Goal: Transaction & Acquisition: Purchase product/service

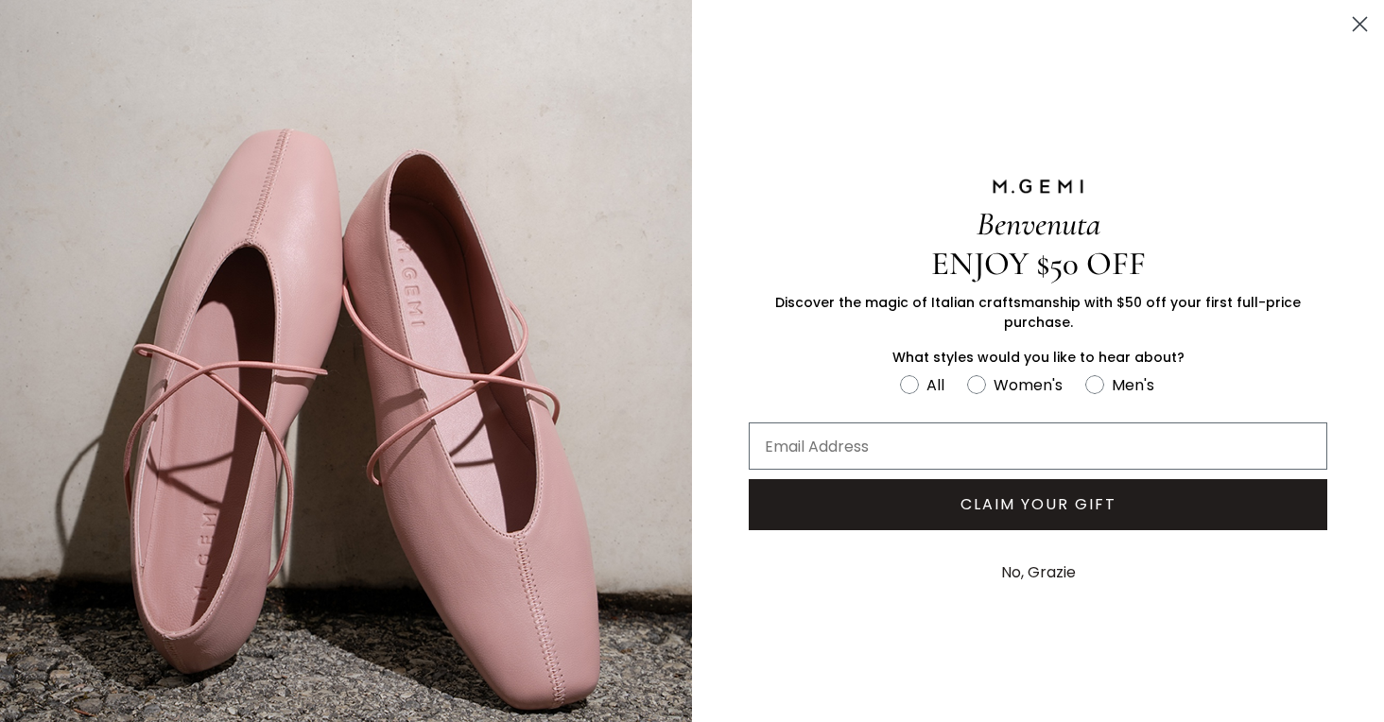
click at [1353, 26] on icon "Close dialog" at bounding box center [1359, 24] width 13 height 13
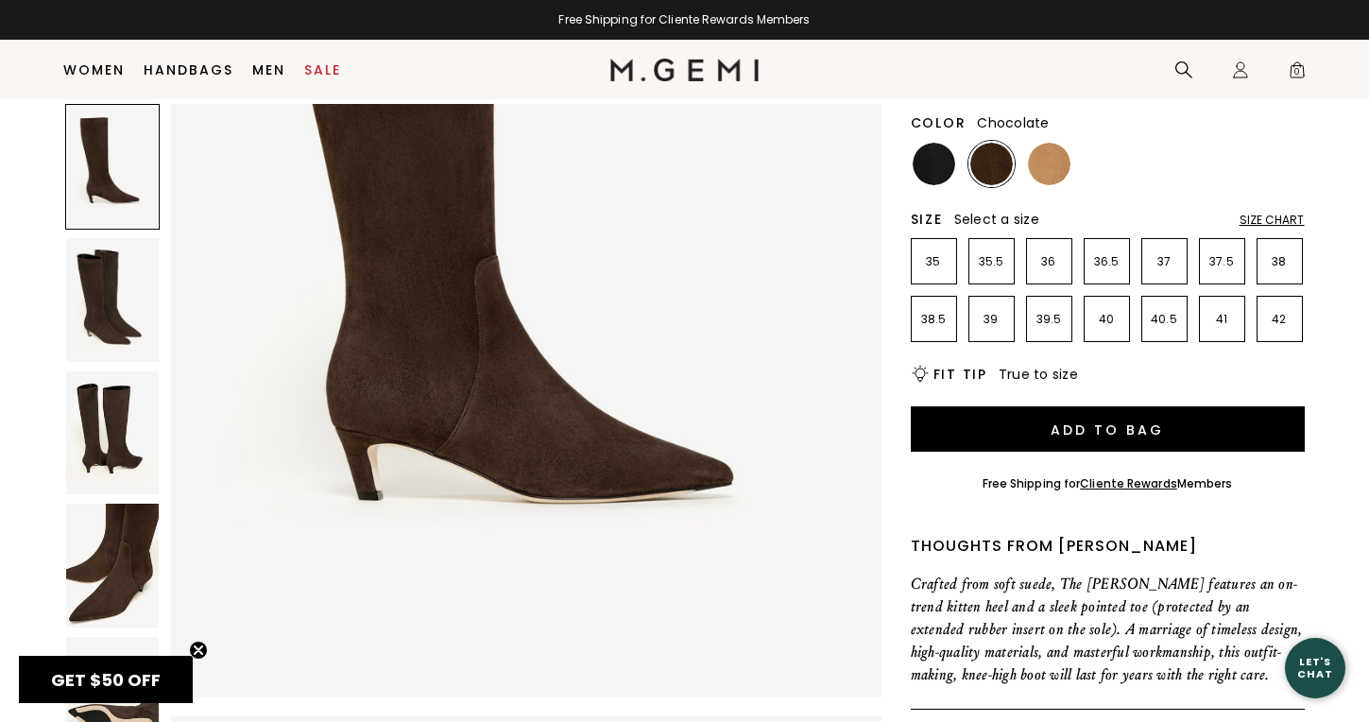
scroll to position [353, 0]
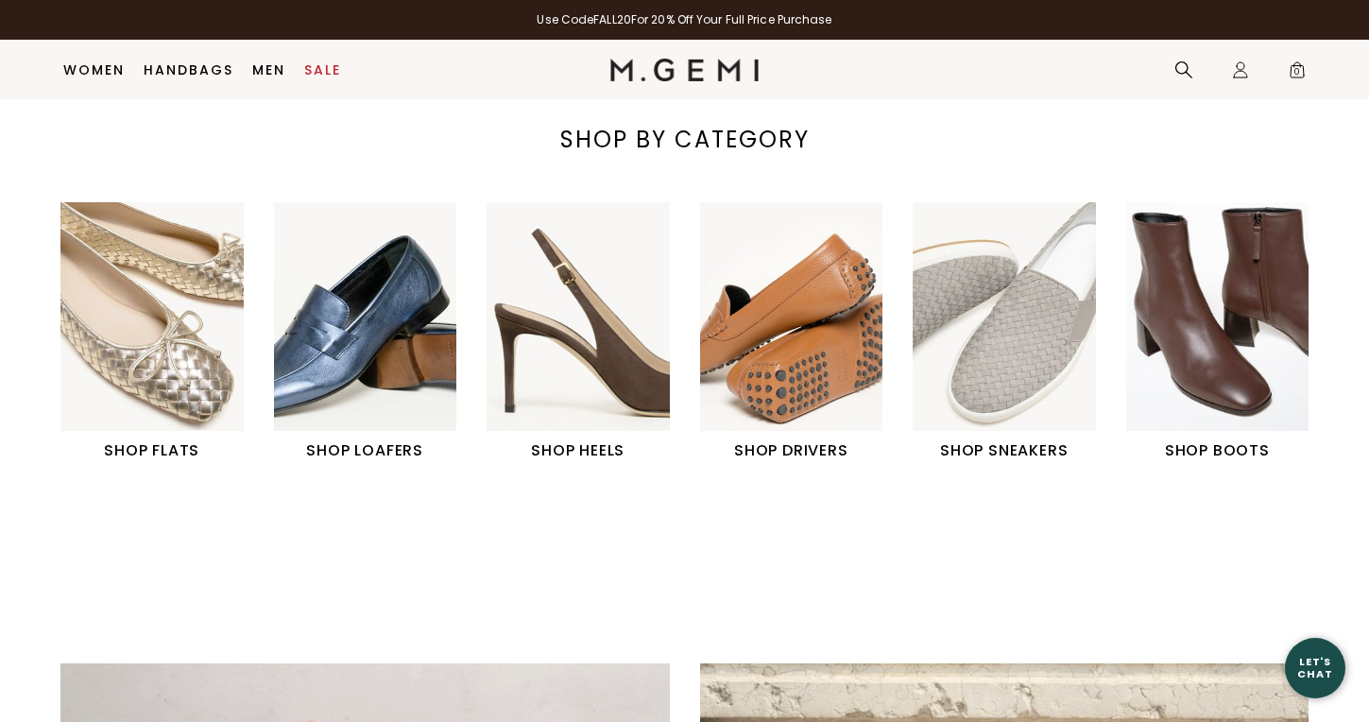
scroll to position [617, 0]
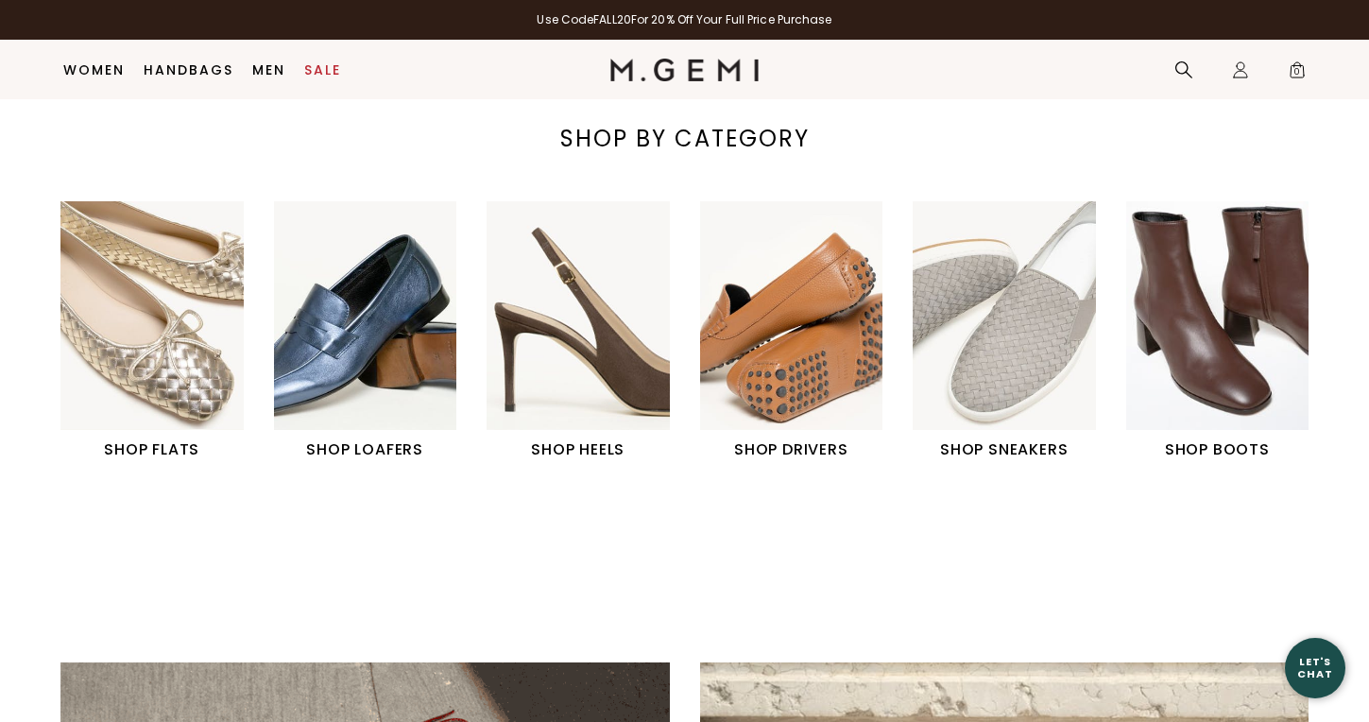
click at [1209, 255] on img "6 / 6" at bounding box center [1218, 315] width 183 height 229
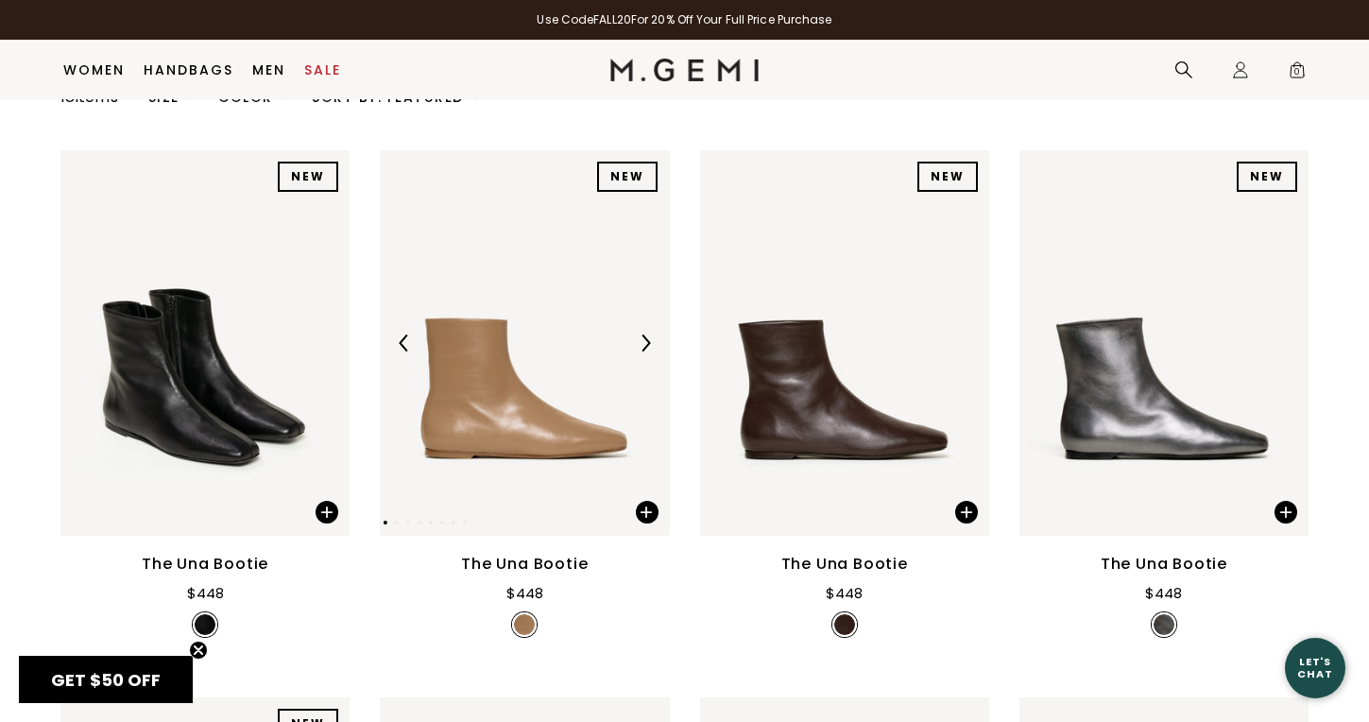
scroll to position [214, 0]
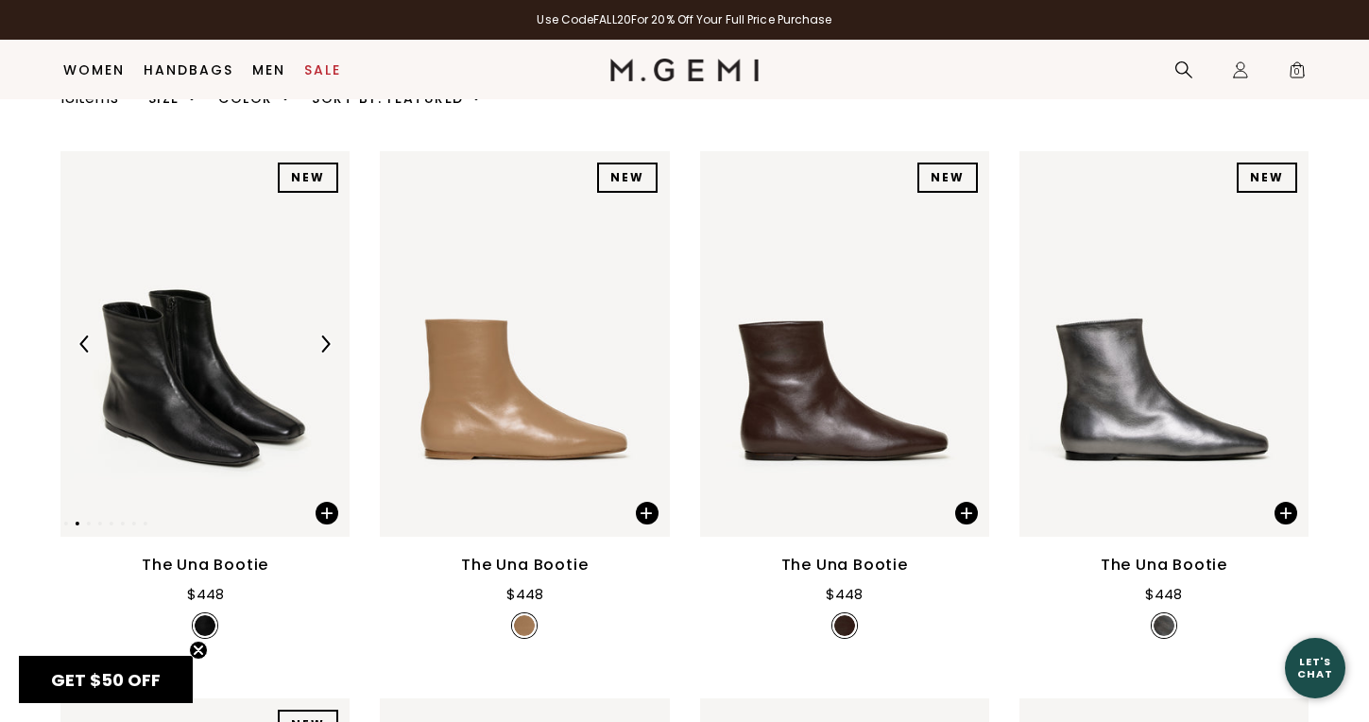
click at [212, 453] on img at bounding box center [204, 344] width 289 height 386
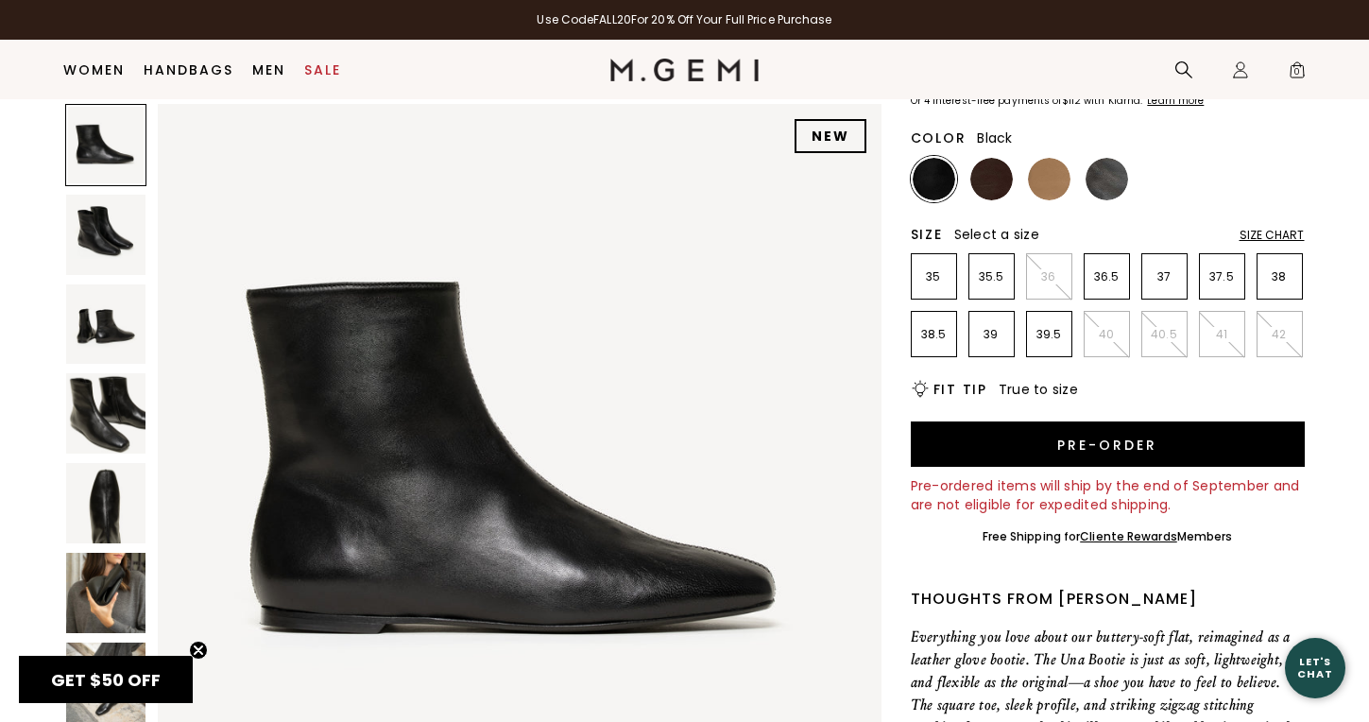
scroll to position [153, 0]
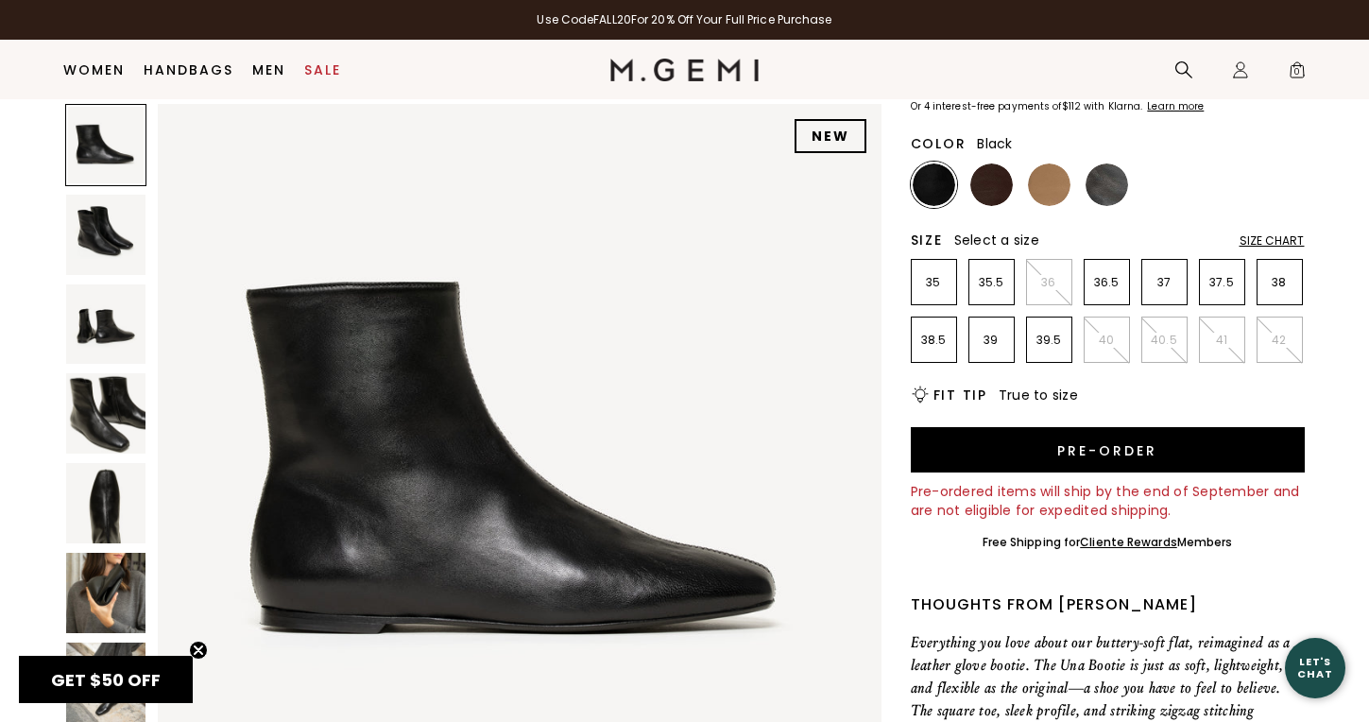
click at [95, 663] on div "GET $50 OFF Close teaser" at bounding box center [106, 679] width 174 height 47
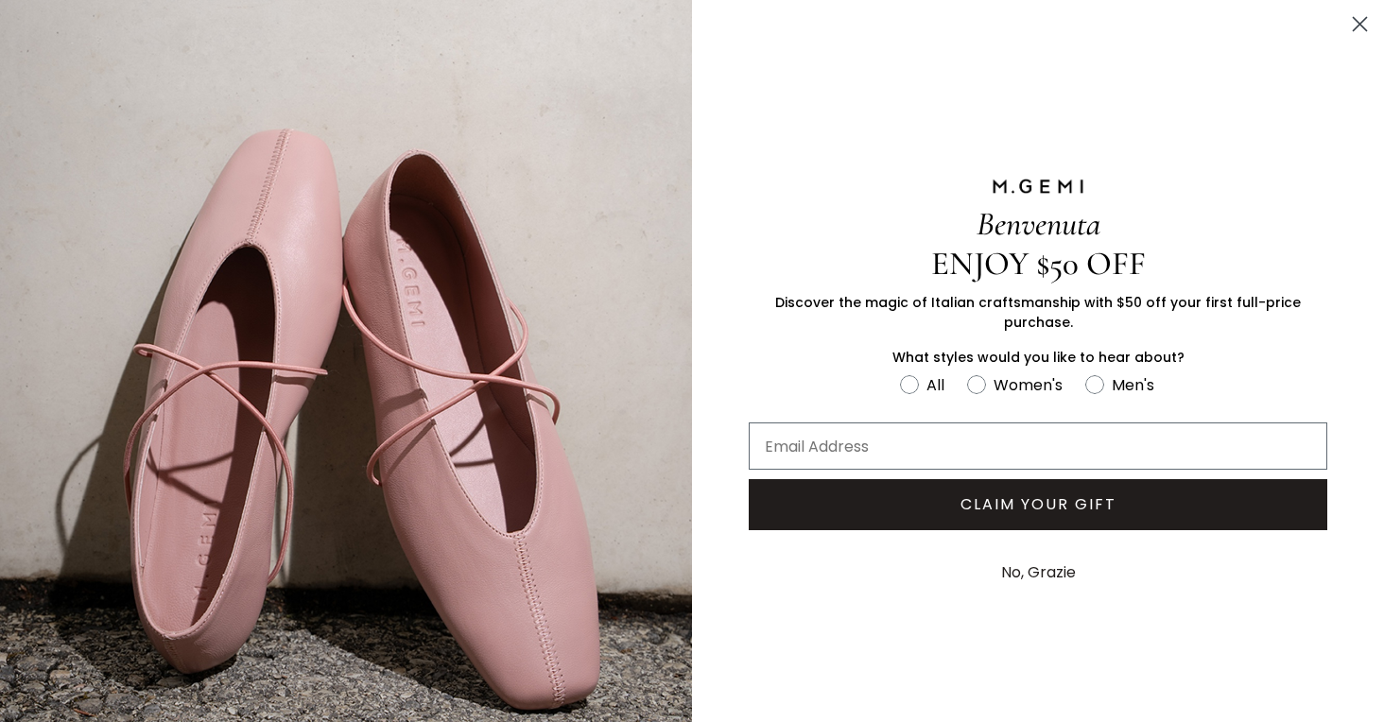
click at [1353, 21] on icon "Close dialog" at bounding box center [1359, 24] width 13 height 13
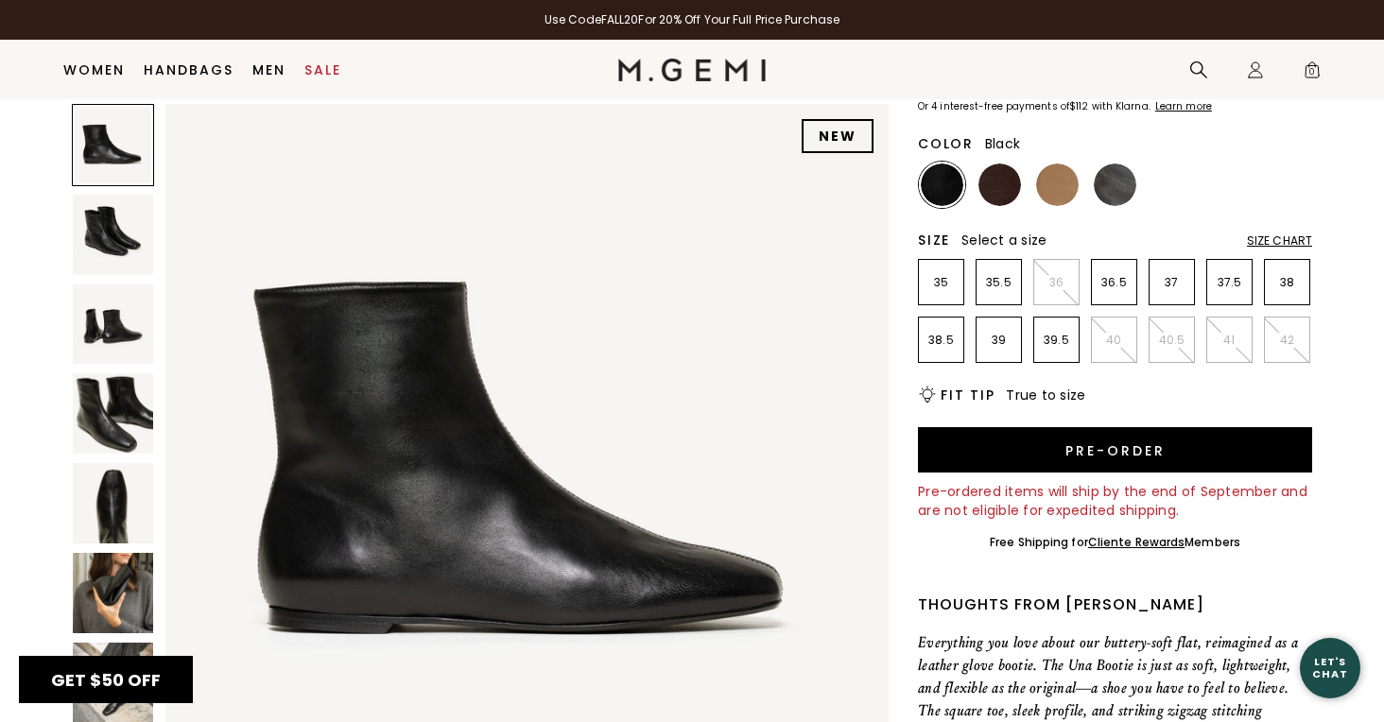
click at [1353, 21] on icon "Close dialog" at bounding box center [1359, 24] width 13 height 13
click at [1343, 21] on body "For screen-reader mode - click the first button of the website Accessibility Sc…" at bounding box center [692, 208] width 1384 height 722
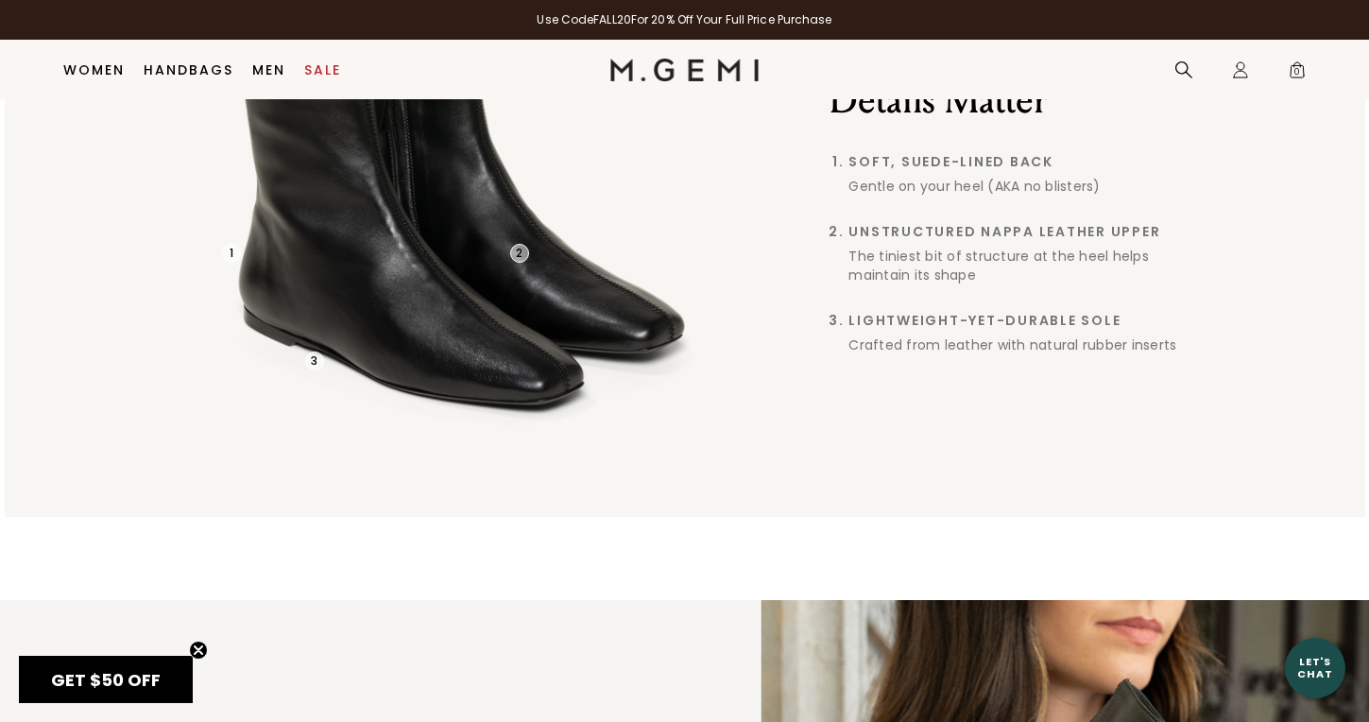
scroll to position [2084, 0]
